Goal: Find contact information: Find contact information

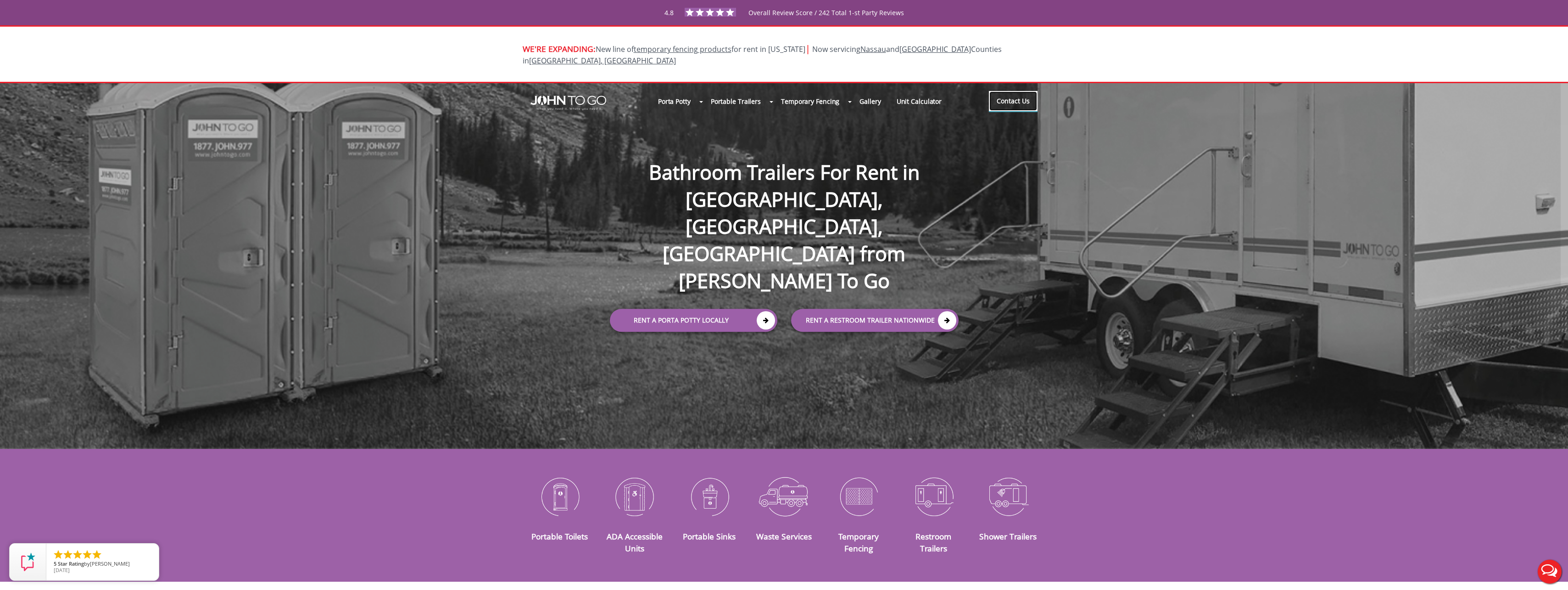
click at [1018, 95] on link "Contact Us" at bounding box center [1013, 101] width 49 height 20
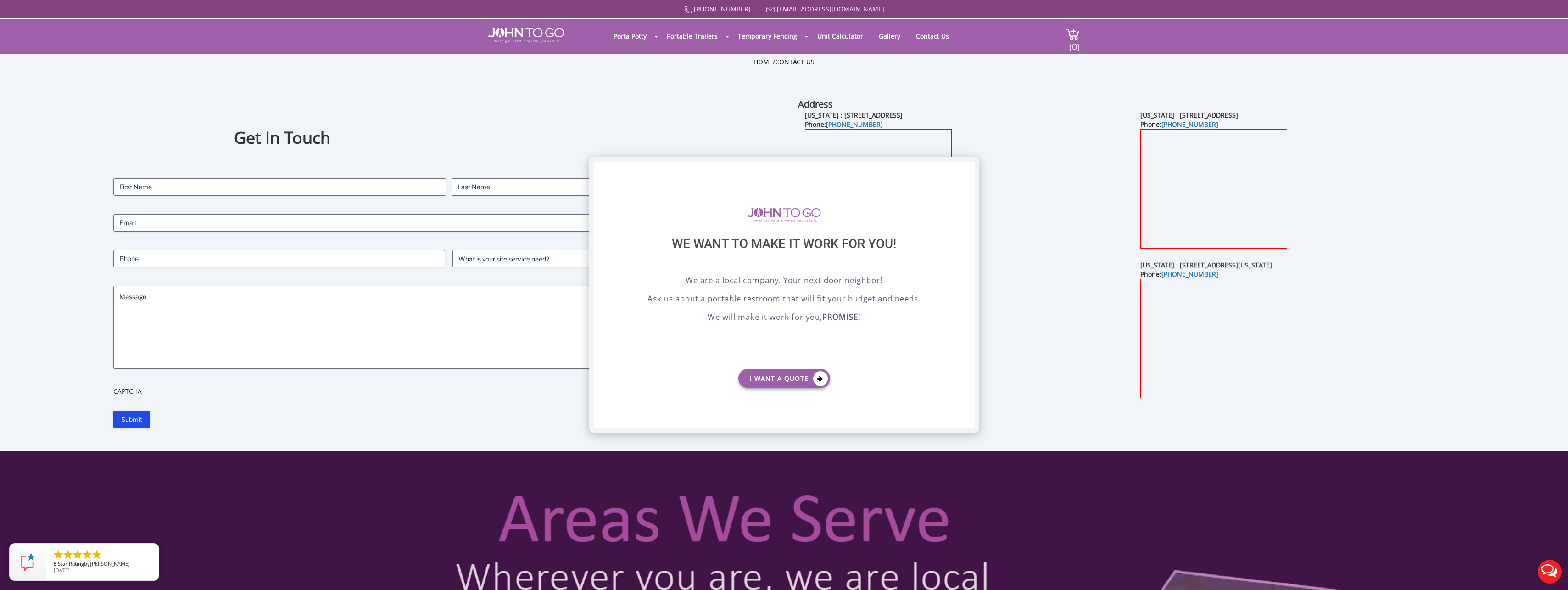
click at [966, 169] on div "X" at bounding box center [967, 169] width 14 height 15
